Goal: Find contact information: Obtain details needed to contact an individual or organization

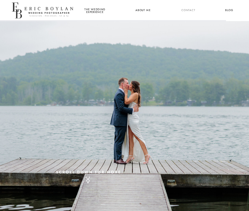
click at [192, 9] on nav "Contact" at bounding box center [187, 10] width 15 height 5
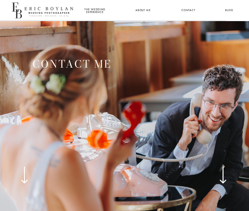
click at [193, 11] on nav "Contact" at bounding box center [187, 10] width 15 height 5
click at [186, 11] on nav "Contact" at bounding box center [187, 10] width 15 height 5
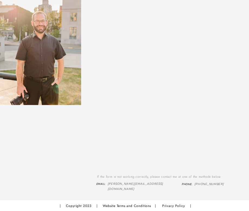
scroll to position [289, 0]
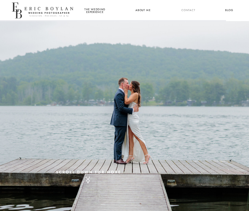
click at [194, 9] on nav "Contact" at bounding box center [187, 10] width 15 height 5
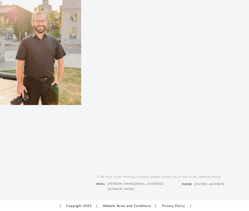
scroll to position [289, 0]
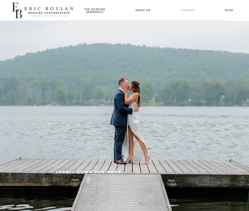
click at [190, 13] on nav "Contact" at bounding box center [187, 10] width 15 height 5
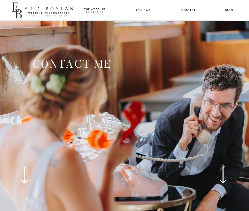
click at [190, 10] on nav "Contact" at bounding box center [187, 10] width 15 height 5
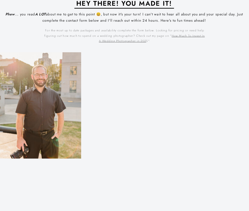
scroll to position [309, 0]
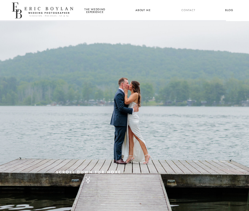
click at [194, 13] on nav "Contact" at bounding box center [187, 10] width 15 height 5
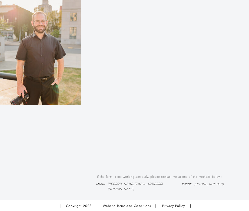
scroll to position [289, 0]
